Goal: Information Seeking & Learning: Learn about a topic

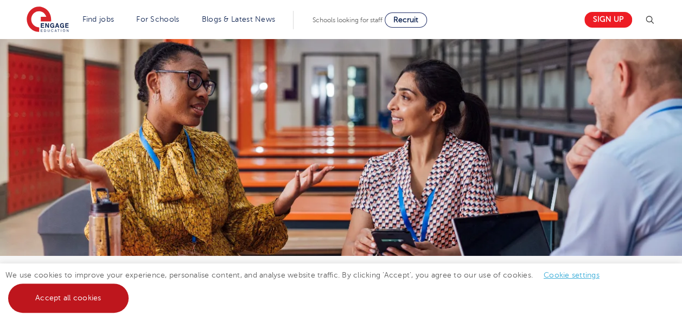
click at [67, 302] on link "Accept all cookies" at bounding box center [68, 298] width 121 height 29
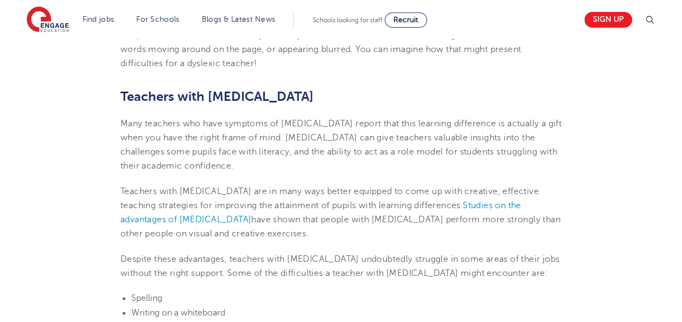
scroll to position [616, 0]
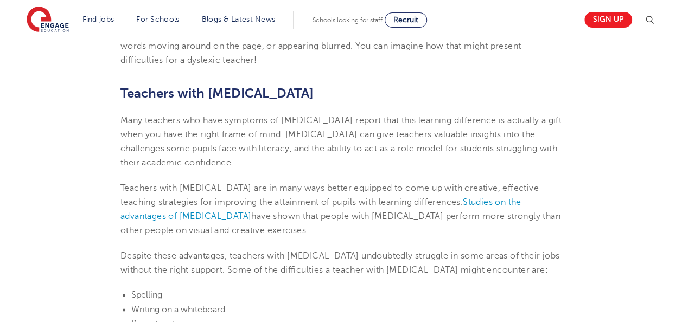
drag, startPoint x: 189, startPoint y: 169, endPoint x: 229, endPoint y: 168, distance: 40.2
click at [229, 168] on p "Many teachers who have symptoms of [MEDICAL_DATA] report that this learning dif…" at bounding box center [341, 141] width 441 height 57
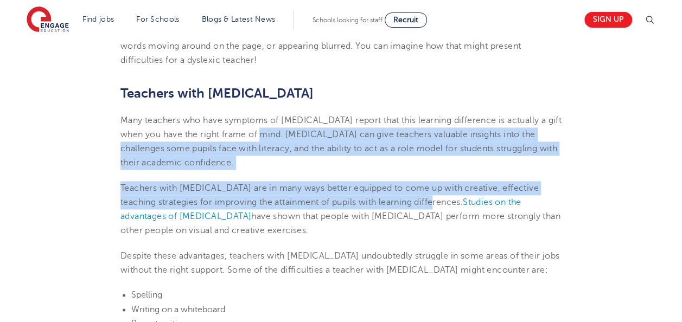
drag, startPoint x: 427, startPoint y: 203, endPoint x: 264, endPoint y: 132, distance: 177.5
copy section "[MEDICAL_DATA] can give teachers valuable insights into the challenges some pup…"
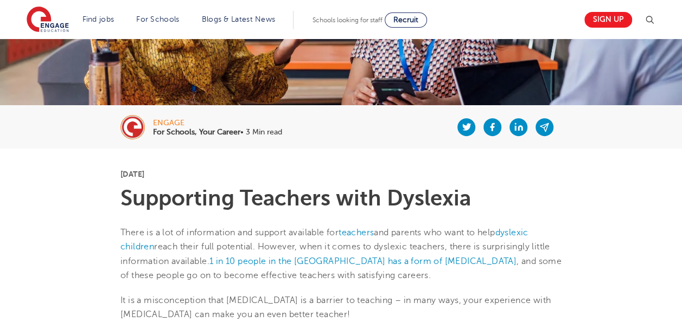
scroll to position [155, 0]
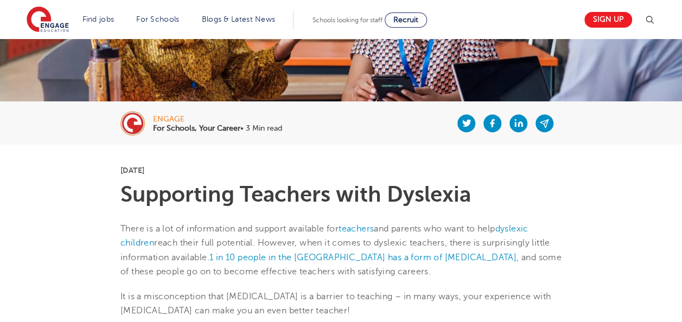
click at [236, 0] on section "Find jobs All vacancies We have one of the UK's largest database. and with hund…" at bounding box center [303, 20] width 552 height 40
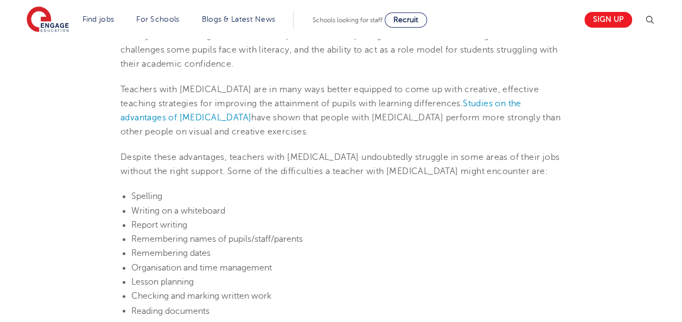
scroll to position [770, 0]
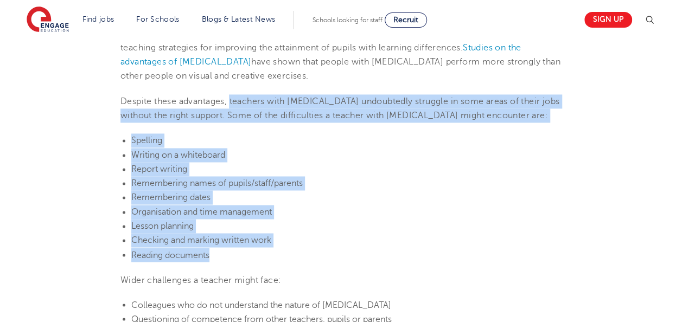
drag, startPoint x: 231, startPoint y: 98, endPoint x: 269, endPoint y: 253, distance: 160.0
copy section "teachers with [MEDICAL_DATA] undoubtedly struggle in some areas of their jobs w…"
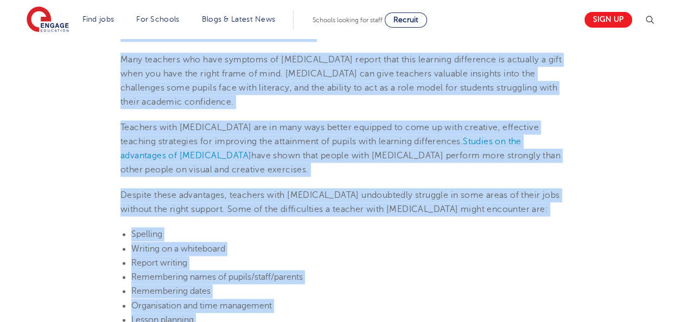
scroll to position [598, 0]
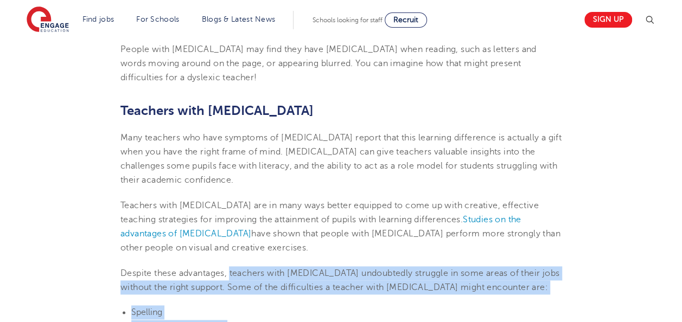
drag, startPoint x: 428, startPoint y: 256, endPoint x: 231, endPoint y: 261, distance: 197.1
copy section "teachers with [MEDICAL_DATA] undoubtedly struggle in some areas of their jobs w…"
